Goal: Task Accomplishment & Management: Manage account settings

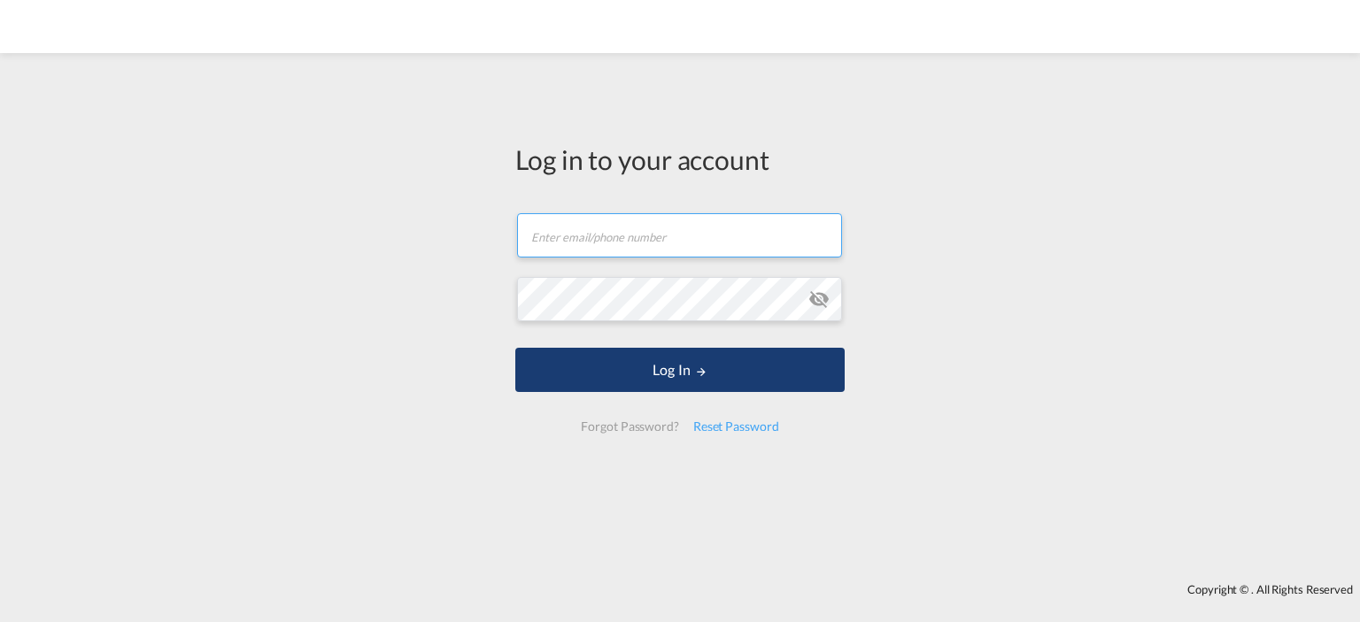
type input "[EMAIL_ADDRESS][PERSON_NAME][DOMAIN_NAME]"
click at [668, 352] on button "Log In" at bounding box center [679, 370] width 329 height 44
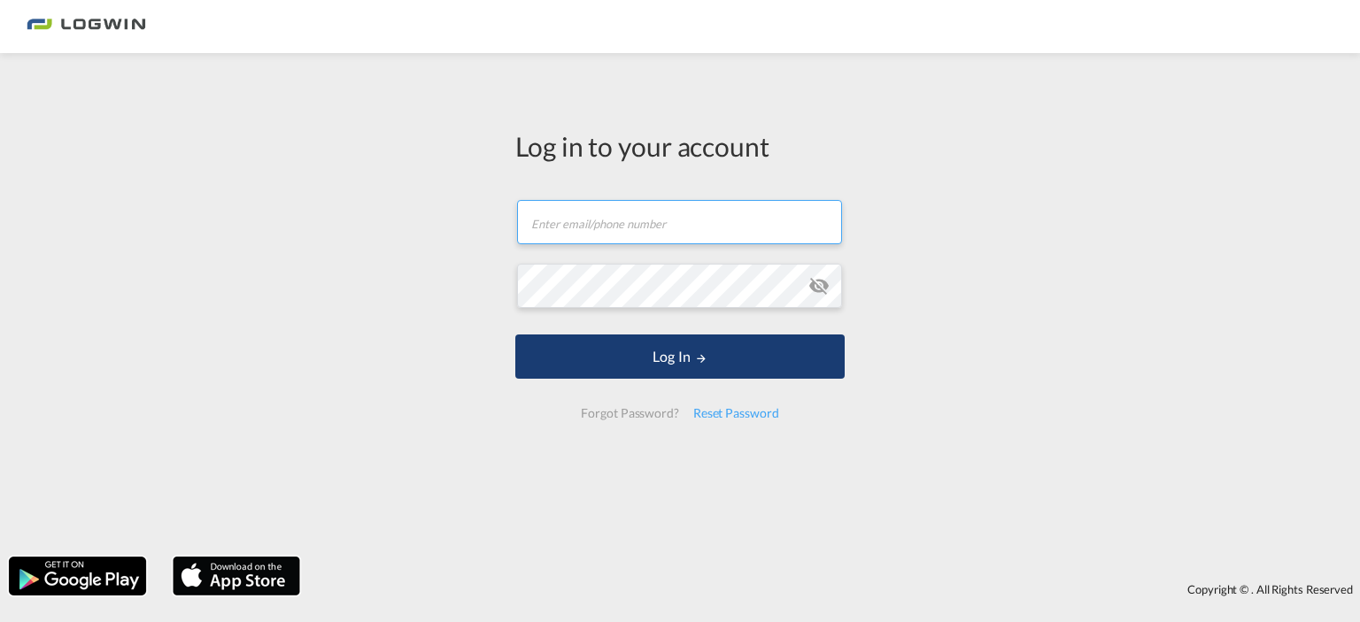
type input "[EMAIL_ADDRESS][PERSON_NAME][DOMAIN_NAME]"
click at [673, 369] on button "Log In" at bounding box center [679, 357] width 329 height 44
